Goal: Information Seeking & Learning: Learn about a topic

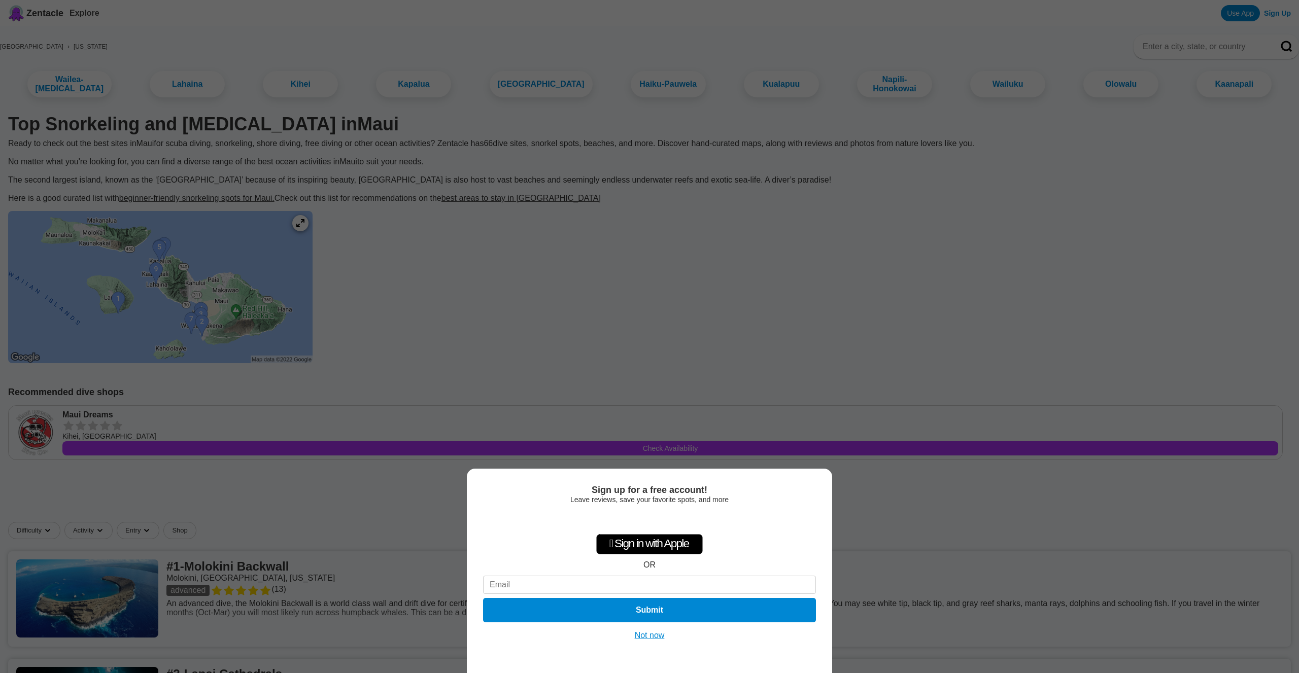
click at [657, 637] on button "Not now" at bounding box center [650, 636] width 36 height 10
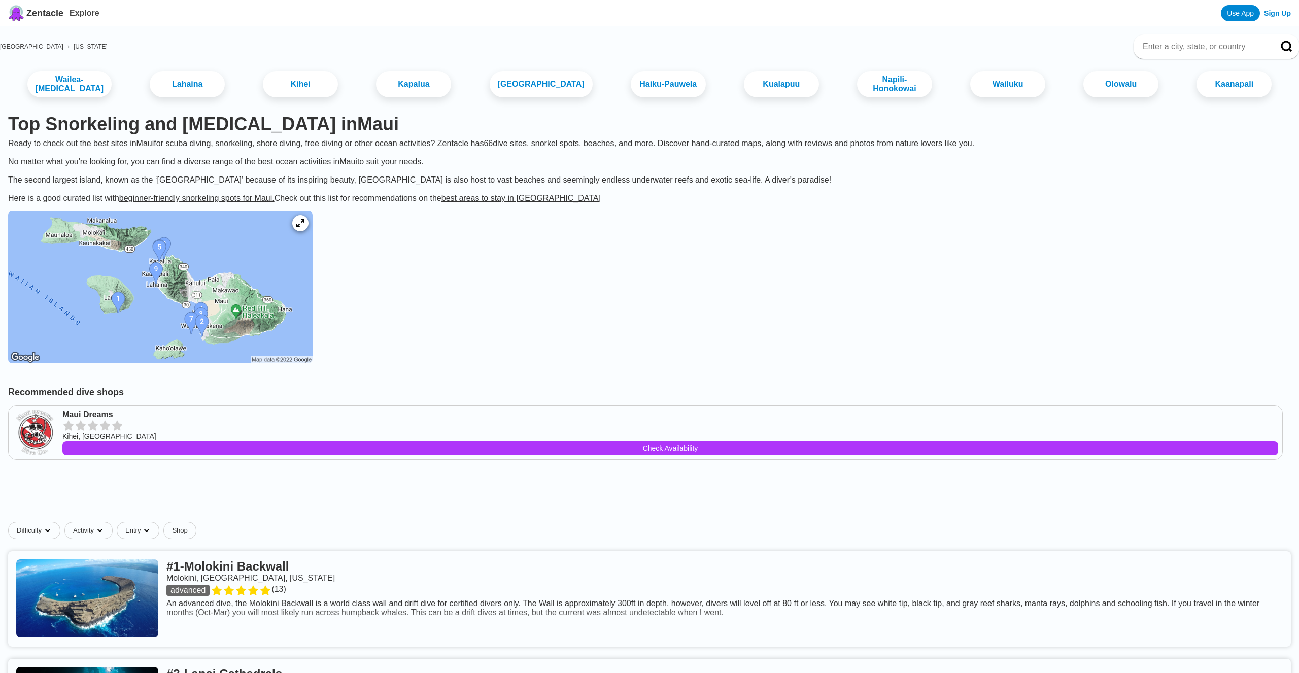
click at [187, 310] on img at bounding box center [160, 287] width 305 height 152
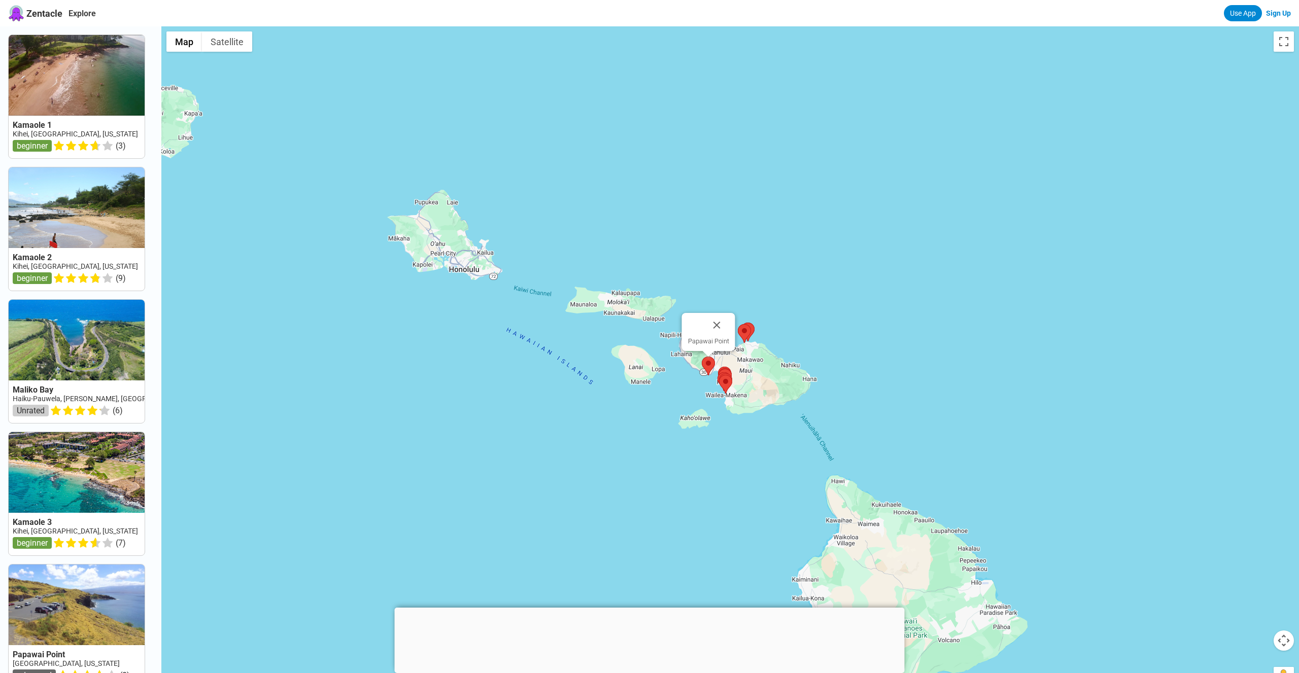
click at [702, 357] on area at bounding box center [702, 357] width 0 height 0
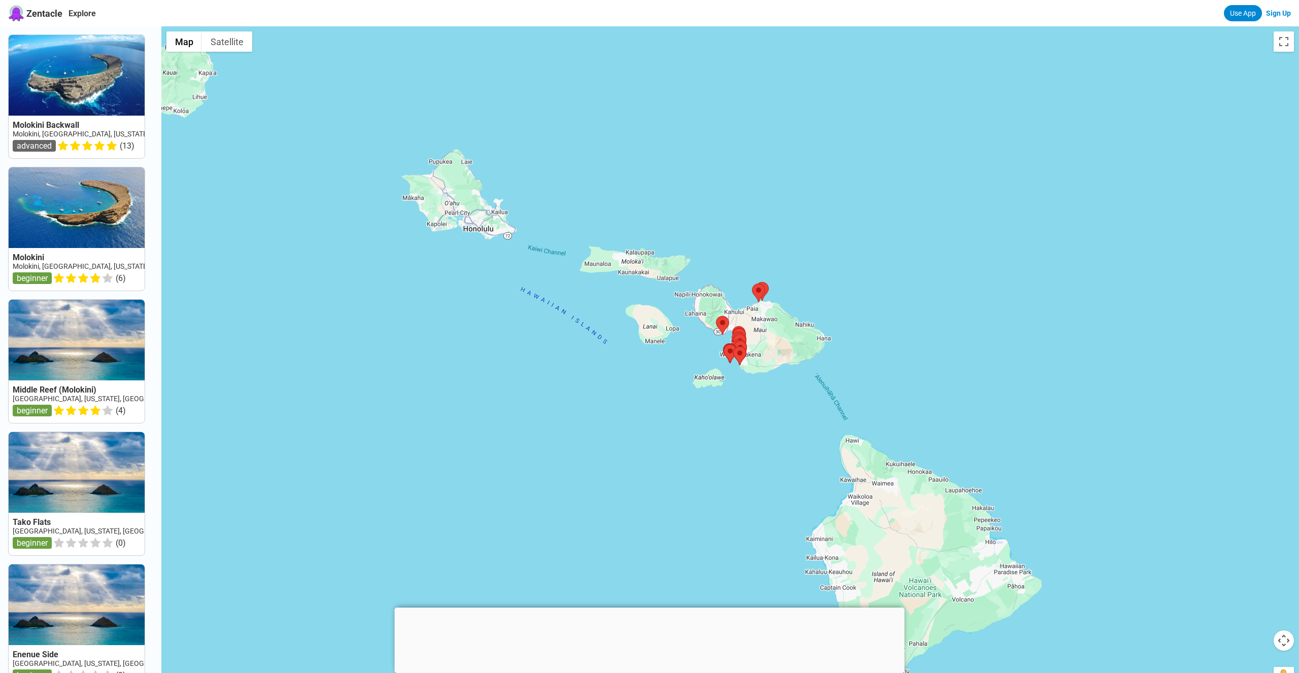
click at [55, 124] on link at bounding box center [77, 96] width 136 height 123
